Goal: Register for event/course

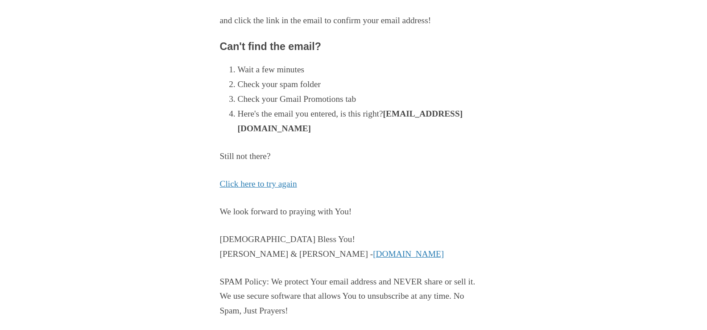
scroll to position [179, 0]
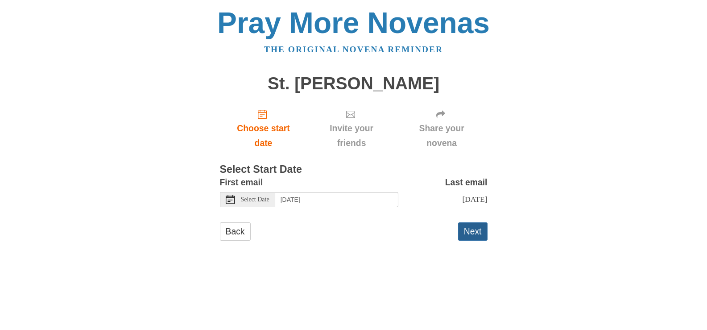
click at [469, 241] on button "Next" at bounding box center [472, 231] width 29 height 18
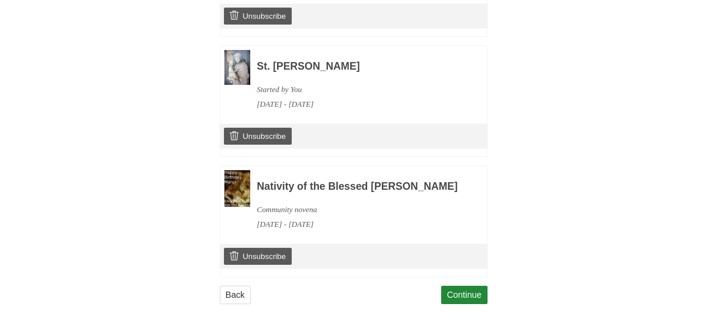
scroll to position [763, 0]
click at [473, 286] on link "Continue" at bounding box center [464, 295] width 46 height 18
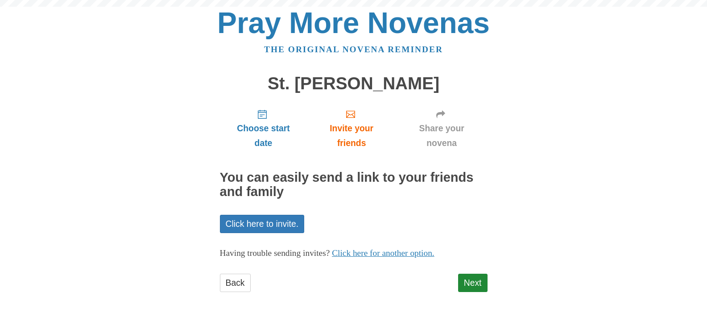
scroll to position [80, 0]
click at [473, 286] on link "Next" at bounding box center [472, 283] width 29 height 18
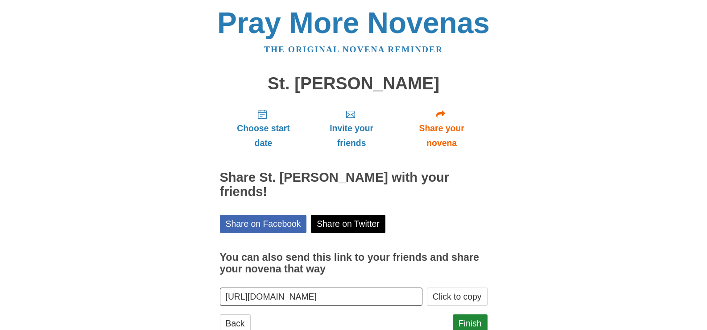
scroll to position [111, 0]
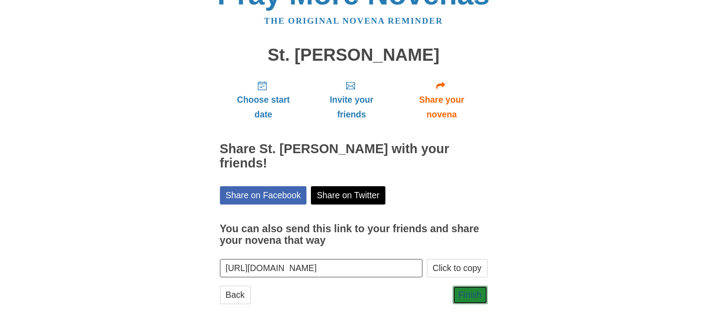
click at [473, 286] on link "Finish" at bounding box center [470, 295] width 35 height 18
